Goal: Book appointment/travel/reservation

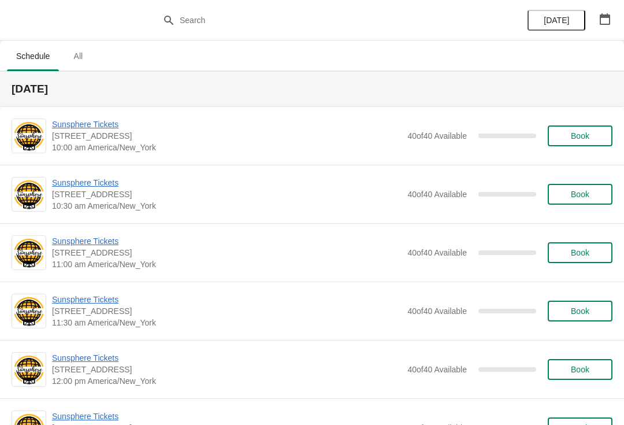
click at [595, 141] on button "Book" at bounding box center [580, 135] width 65 height 21
click at [582, 129] on button "Book" at bounding box center [580, 135] width 65 height 21
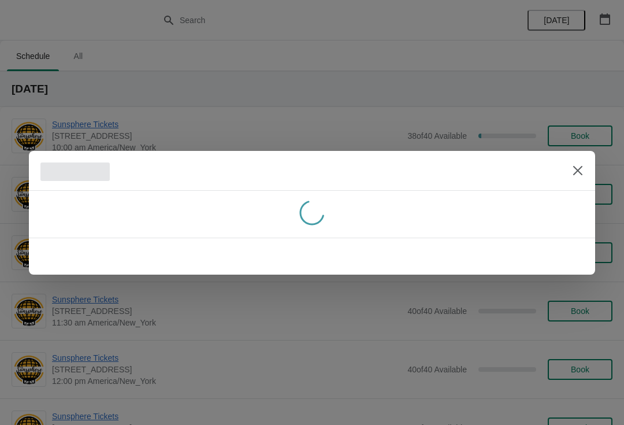
click at [573, 177] on button "Close" at bounding box center [578, 170] width 21 height 21
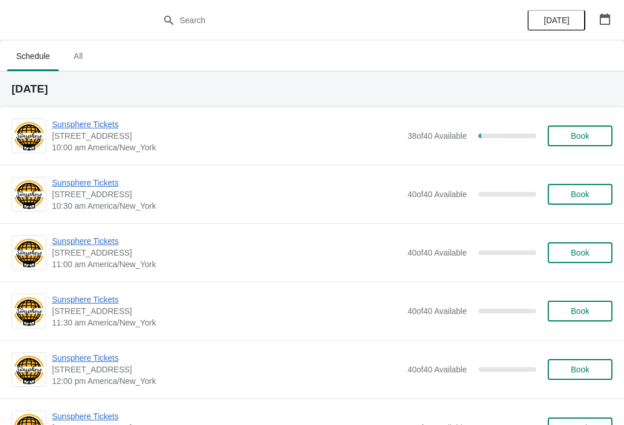
click at [563, 204] on button "Book" at bounding box center [580, 194] width 65 height 21
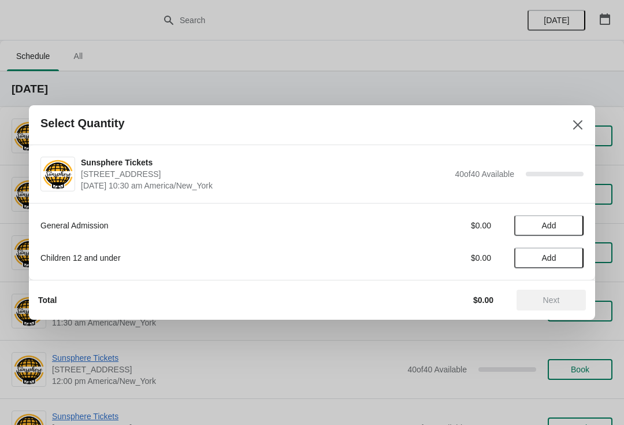
click at [566, 228] on span "Add" at bounding box center [549, 225] width 49 height 9
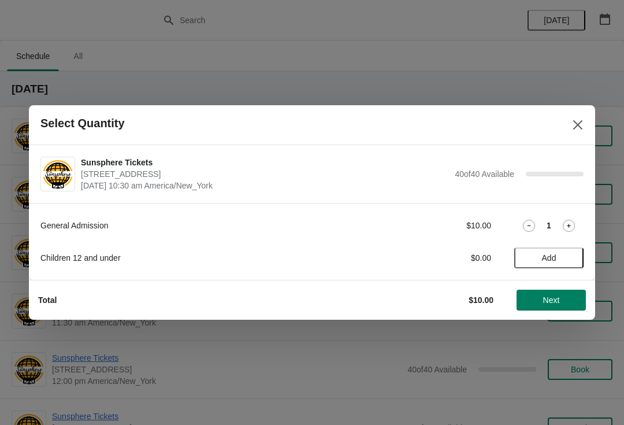
click at [569, 256] on span "Add" at bounding box center [549, 257] width 49 height 9
click at [571, 256] on icon at bounding box center [569, 258] width 12 height 12
click at [559, 291] on button "Next" at bounding box center [551, 300] width 69 height 21
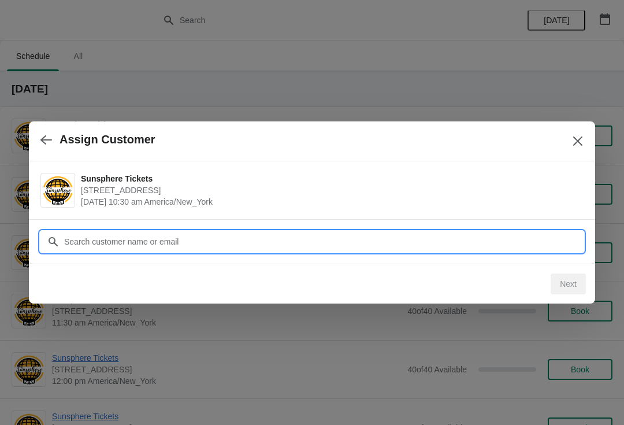
click at [531, 231] on input "Customer" at bounding box center [324, 241] width 520 height 21
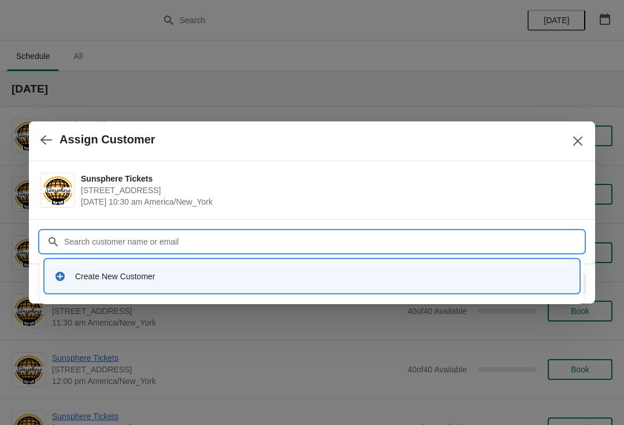
click at [307, 279] on div "Create New Customer" at bounding box center [322, 277] width 495 height 12
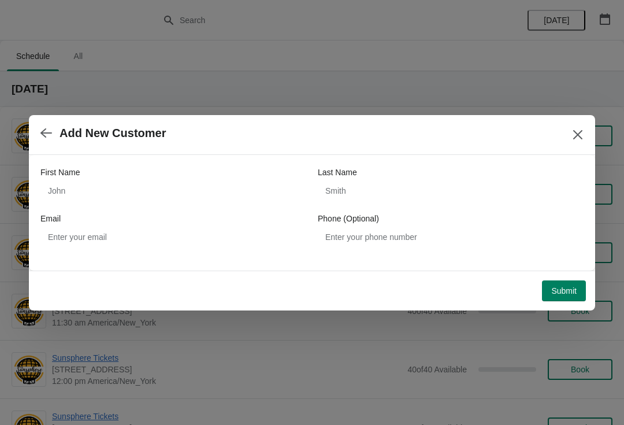
click at [182, 207] on div "First Name Last Name Email Phone (Optional)" at bounding box center [312, 207] width 544 height 81
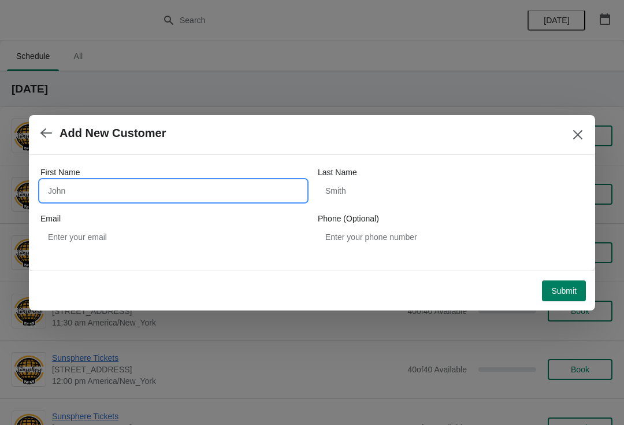
click at [129, 201] on input "First Name" at bounding box center [173, 190] width 266 height 21
type input "W"
click at [559, 281] on button "Submit" at bounding box center [564, 290] width 44 height 21
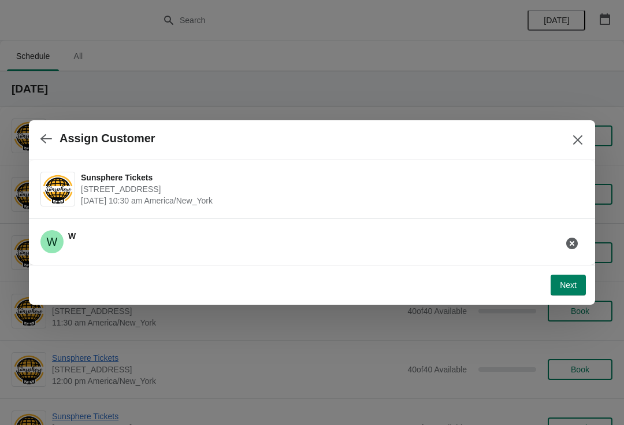
click at [571, 284] on span "Next" at bounding box center [568, 284] width 17 height 9
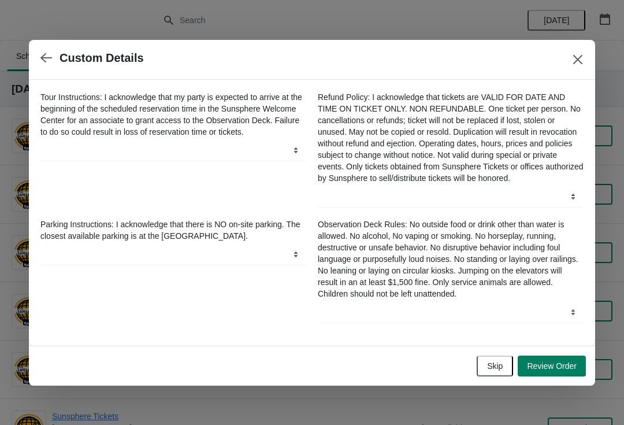
click at [494, 367] on span "Skip" at bounding box center [495, 365] width 16 height 9
